Goal: Task Accomplishment & Management: Manage account settings

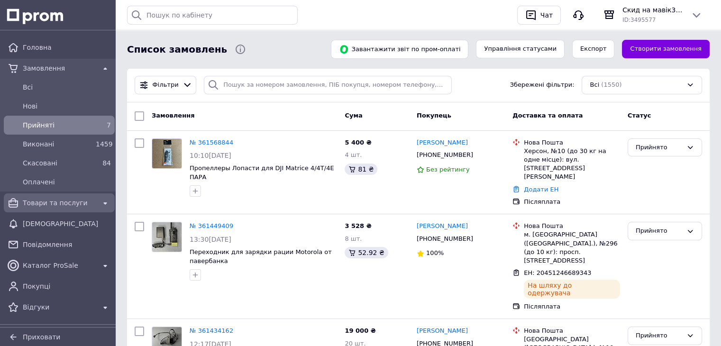
click at [66, 199] on span "Товари та послуги" at bounding box center [59, 202] width 73 height 9
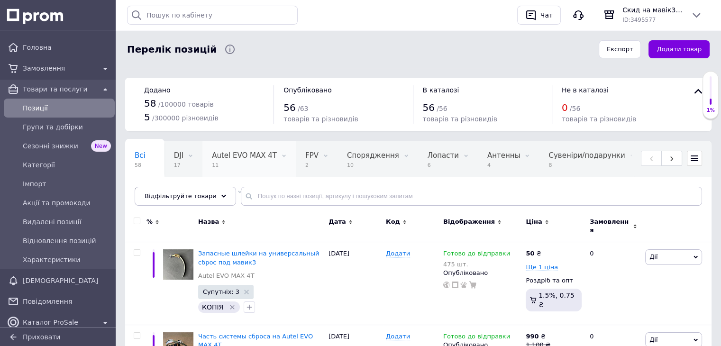
click at [244, 166] on span "11" at bounding box center [244, 165] width 65 height 7
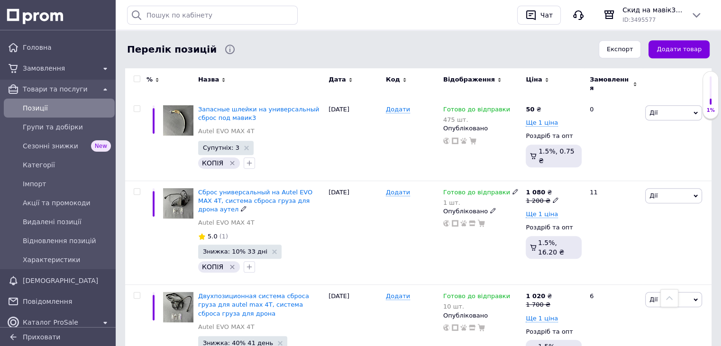
scroll to position [450, 0]
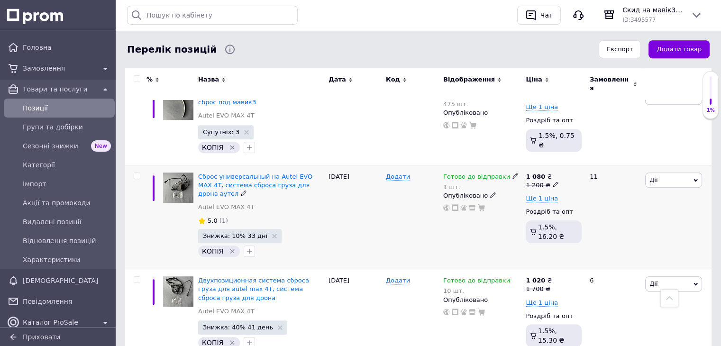
click at [512, 173] on icon at bounding box center [515, 176] width 6 height 6
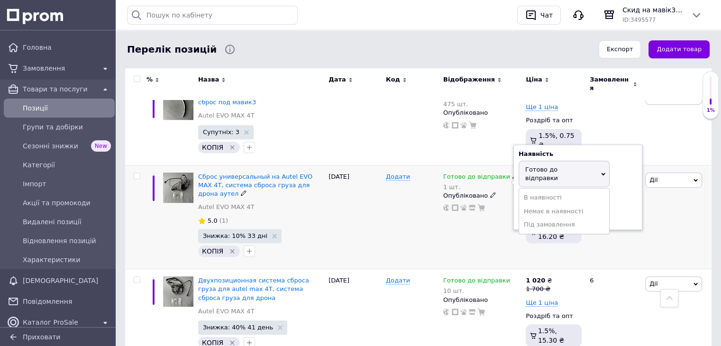
click at [531, 166] on span "Готово до відправки" at bounding box center [541, 174] width 33 height 16
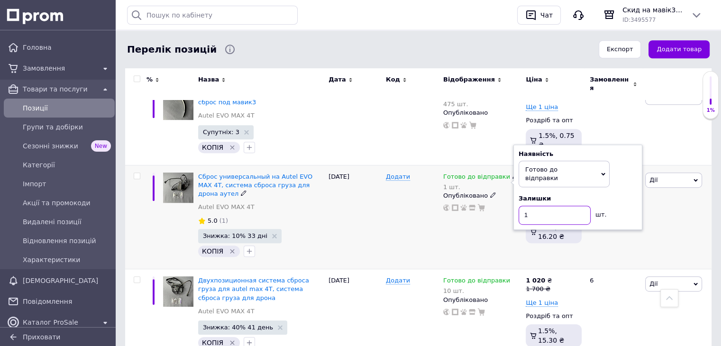
click at [530, 206] on input "1" at bounding box center [555, 215] width 72 height 19
type input "10"
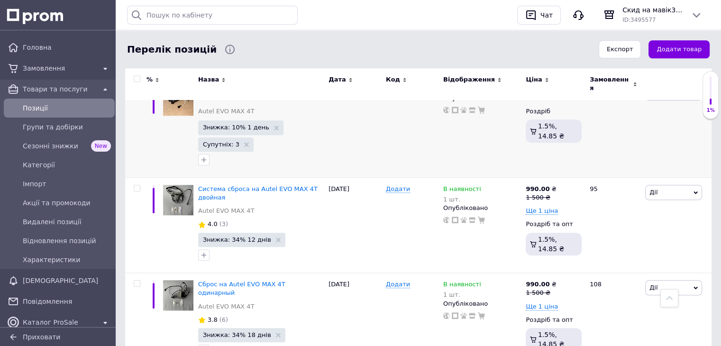
scroll to position [924, 0]
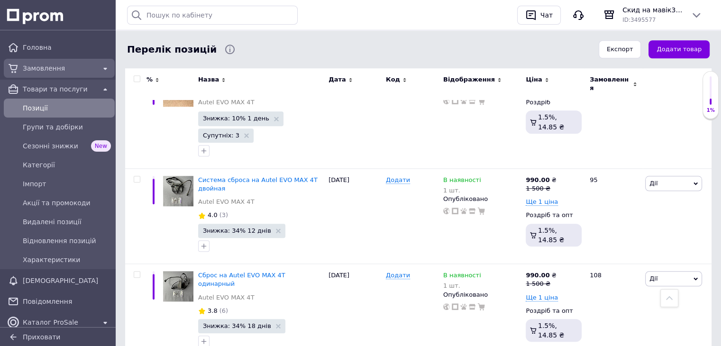
click at [71, 64] on span "Замовлення" at bounding box center [59, 68] width 73 height 9
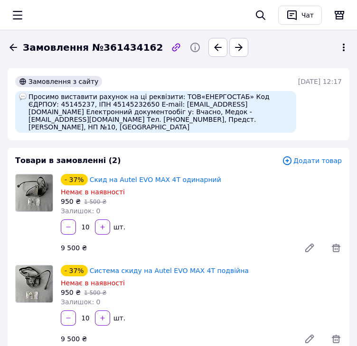
click at [45, 105] on div "Просимо виставити рахунок на ці реквізити: ТОВ«ЕНЕРГОСТАБ» Код ЄДРПОУ: 45145237…" at bounding box center [155, 112] width 281 height 42
copy div "45145237"
click at [229, 112] on div "Просимо виставити рахунок на ці реквізити: ТОВ«ЕНЕРГОСТАБ» Код ЄДРПОУ: 45145237…" at bounding box center [155, 112] width 281 height 42
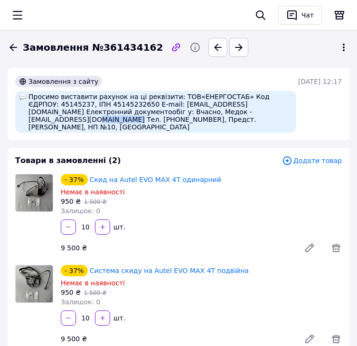
copy div "0630627244"
click at [52, 120] on div "Просимо виставити рахунок на ці реквізити: ТОВ«ЕНЕРГОСТАБ» Код ЄДРПОУ: 45145237…" at bounding box center [155, 112] width 281 height 42
copy div "Опанасенко"
click at [52, 120] on div "Просимо виставити рахунок на ці реквізити: ТОВ«ЕНЕРГОСТАБ» Код ЄДРПОУ: 45145237…" at bounding box center [155, 112] width 281 height 42
click at [78, 118] on div "Просимо виставити рахунок на ці реквізити: ТОВ«ЕНЕРГОСТАБ» Код ЄДРПОУ: 45145237…" at bounding box center [155, 112] width 281 height 42
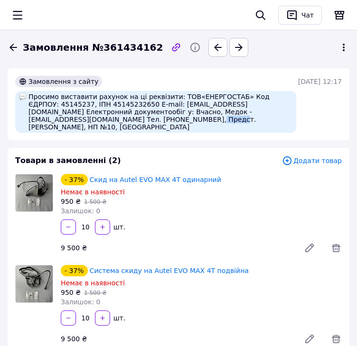
copy div "Віктор"
click at [78, 118] on div "Просимо виставити рахунок на ці реквізити: ТОВ«ЕНЕРГОСТАБ» Код ЄДРПОУ: 45145237…" at bounding box center [155, 112] width 281 height 42
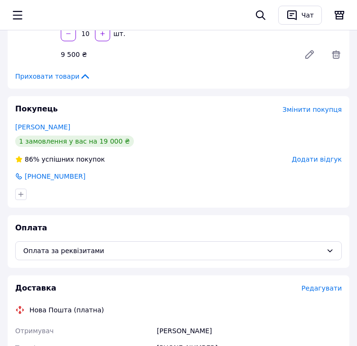
scroll to position [474, 0]
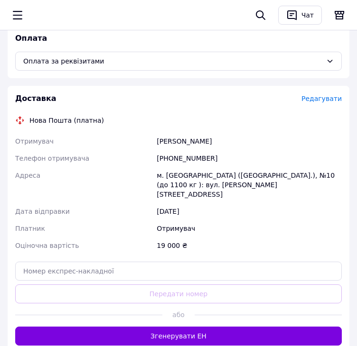
click at [167, 169] on div "м. [GEOGRAPHIC_DATA] ([GEOGRAPHIC_DATA].), №10 (до 1100 кг ): вул. [PERSON_NAME…" at bounding box center [249, 185] width 189 height 36
copy div "Київ"
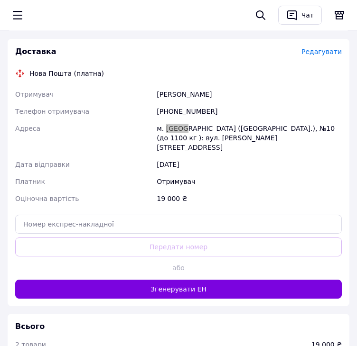
scroll to position [522, 0]
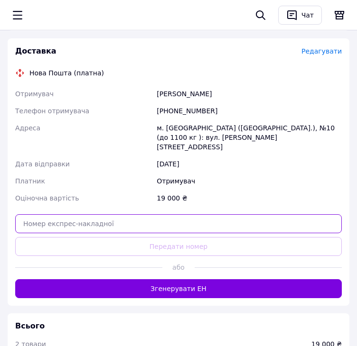
click at [107, 214] on input "text" at bounding box center [178, 223] width 326 height 19
paste input "20451247426335"
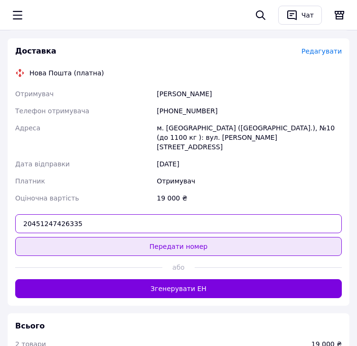
type input "20451247426335"
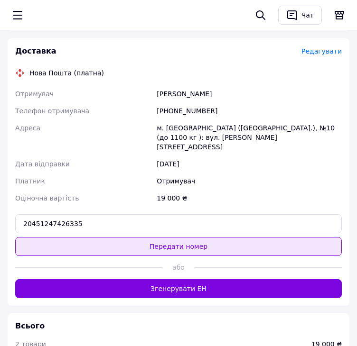
click at [117, 237] on button "Передати номер" at bounding box center [178, 246] width 326 height 19
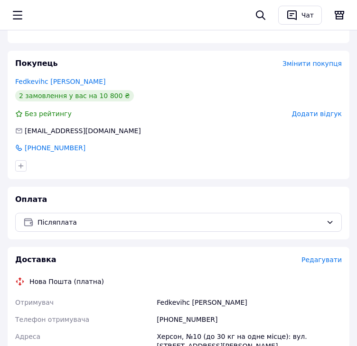
scroll to position [332, 0]
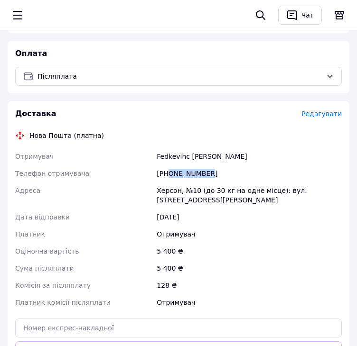
drag, startPoint x: 169, startPoint y: 174, endPoint x: 207, endPoint y: 170, distance: 38.1
click at [207, 170] on div "+380954060063" at bounding box center [249, 173] width 189 height 17
copy div "0954060063"
click at [163, 196] on div "Херсон, №10 (до 30 кг на одне місце): вул. [STREET_ADDRESS][PERSON_NAME]" at bounding box center [249, 195] width 189 height 27
click at [164, 192] on div "Херсон, №10 (до 30 кг на одне місце): вул. [STREET_ADDRESS][PERSON_NAME]" at bounding box center [249, 195] width 189 height 27
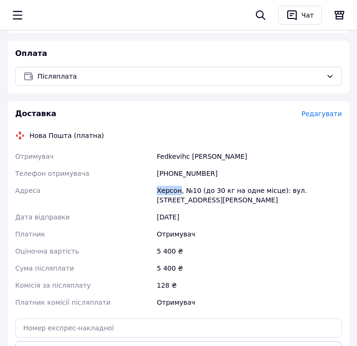
click at [164, 192] on div "Херсон, №10 (до 30 кг на одне місце): вул. [STREET_ADDRESS][PERSON_NAME]" at bounding box center [249, 195] width 189 height 27
copy div "Херсон"
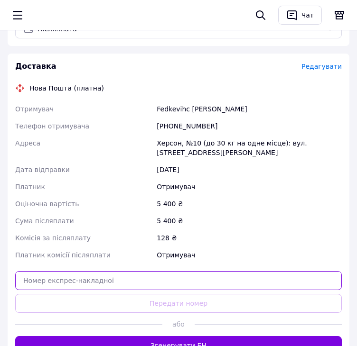
click at [170, 279] on input "text" at bounding box center [178, 280] width 326 height 19
paste input "20451247427706"
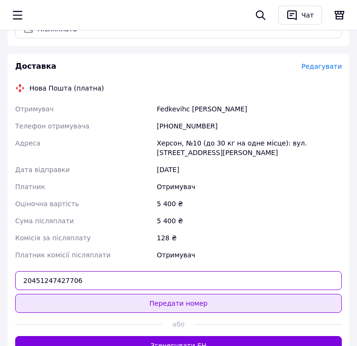
type input "20451247427706"
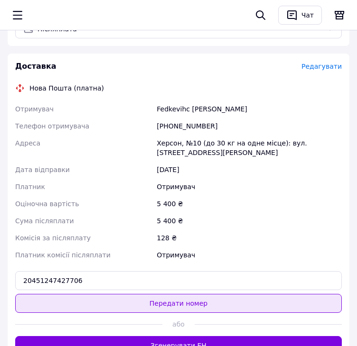
click at [181, 306] on button "Передати номер" at bounding box center [178, 303] width 326 height 19
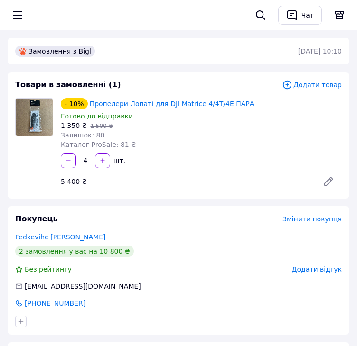
scroll to position [0, 0]
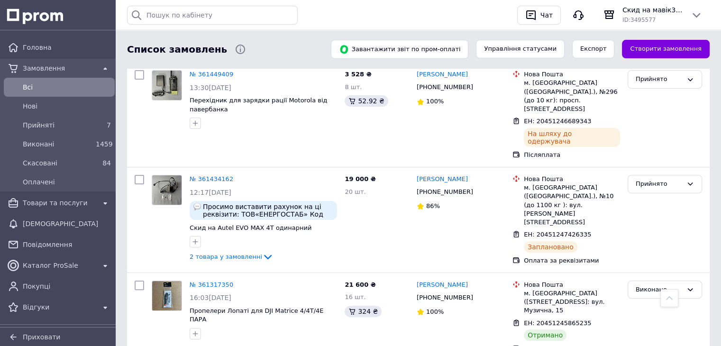
scroll to position [142, 0]
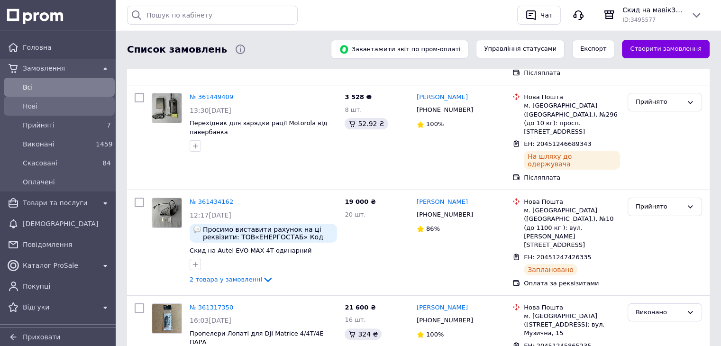
drag, startPoint x: 55, startPoint y: 122, endPoint x: 78, endPoint y: 113, distance: 24.7
click at [55, 122] on span "Прийняті" at bounding box center [57, 124] width 69 height 9
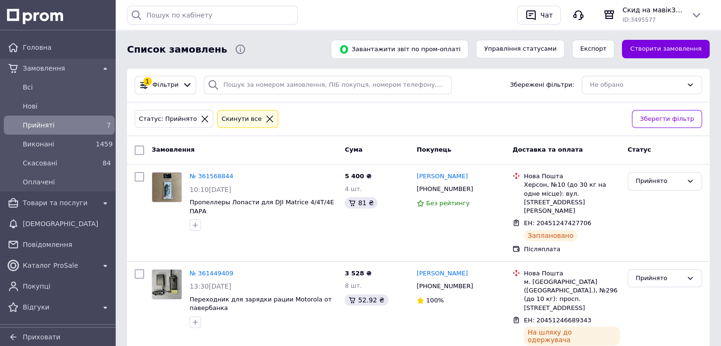
click at [265, 116] on icon at bounding box center [269, 119] width 9 height 9
